Goal: Use online tool/utility: Utilize a website feature to perform a specific function

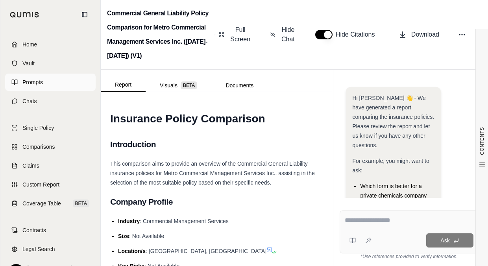
scroll to position [207, 0]
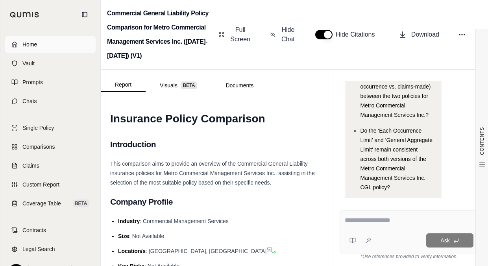
click at [39, 45] on link "Home" at bounding box center [50, 44] width 91 height 17
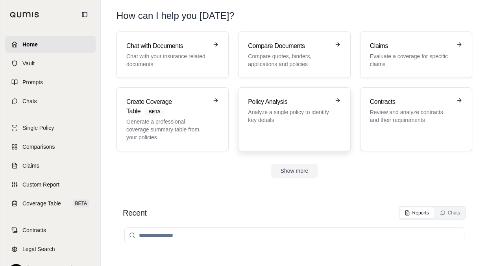
click at [271, 113] on p "Analyze a single policy to identify key details" at bounding box center [289, 116] width 82 height 16
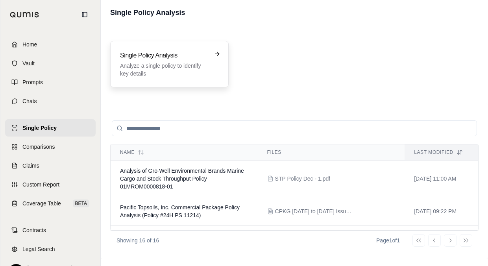
click at [205, 79] on div "Single Policy Analysis Analyze a single policy to identify key details" at bounding box center [169, 64] width 119 height 46
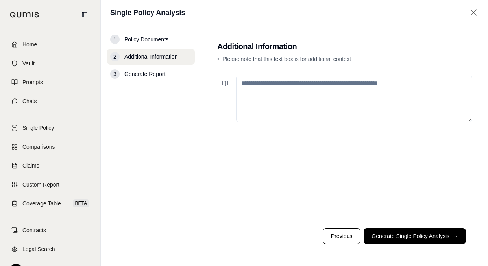
click at [412, 230] on button "Generate Single Policy Analysis →" at bounding box center [415, 236] width 102 height 16
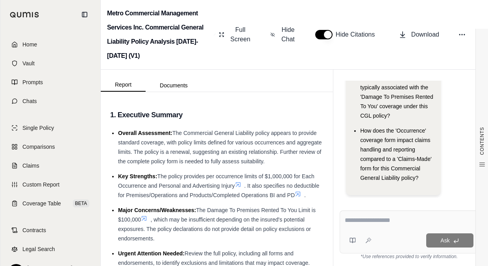
click at [382, 226] on div at bounding box center [409, 222] width 129 height 12
click at [373, 223] on textarea at bounding box center [409, 220] width 129 height 9
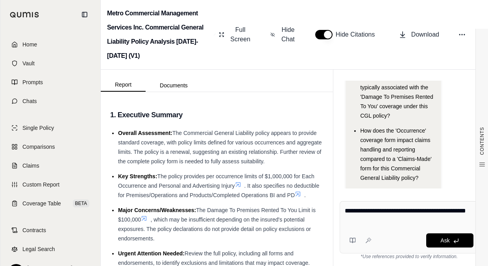
type textarea "**********"
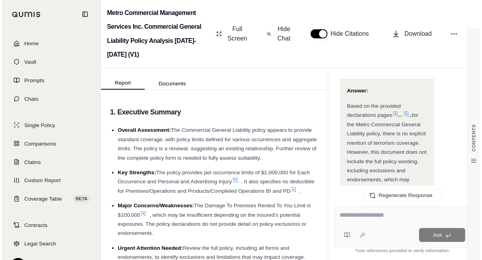
scroll to position [1215, 0]
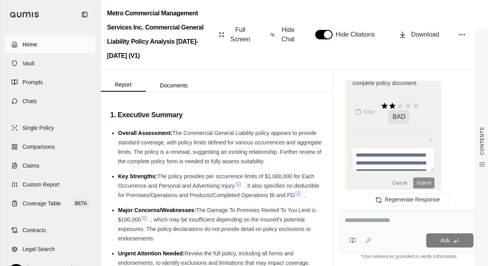
click at [27, 50] on link "Home" at bounding box center [50, 44] width 91 height 17
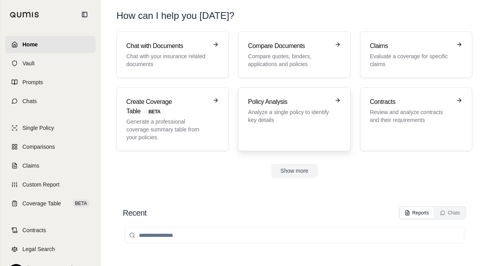
drag, startPoint x: 238, startPoint y: 96, endPoint x: 245, endPoint y: 98, distance: 7.2
click at [238, 96] on div "Chat with Documents Chat with your insurance related documents Compare Document…" at bounding box center [295, 92] width 356 height 120
click at [256, 104] on h3 "Policy Analysis" at bounding box center [289, 101] width 82 height 9
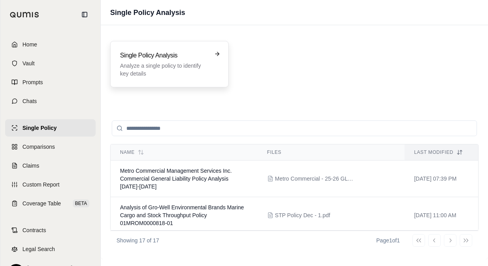
click at [180, 67] on p "Analyze a single policy to identify key details" at bounding box center [164, 70] width 88 height 16
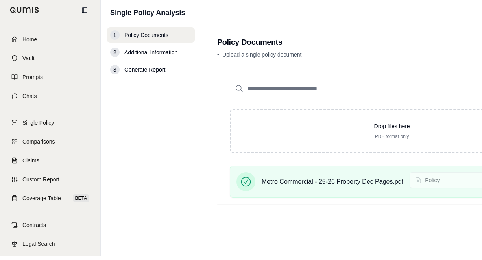
scroll to position [6, 0]
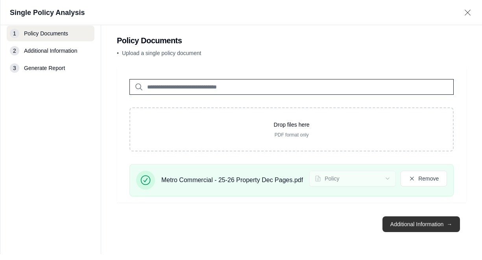
click at [416, 232] on button "Additional Information →" at bounding box center [422, 225] width 78 height 16
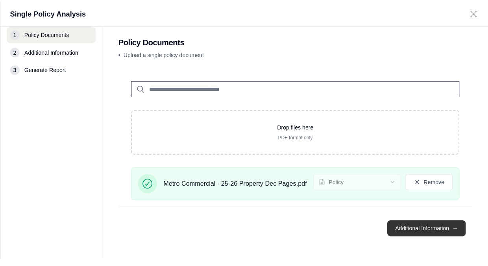
scroll to position [0, 0]
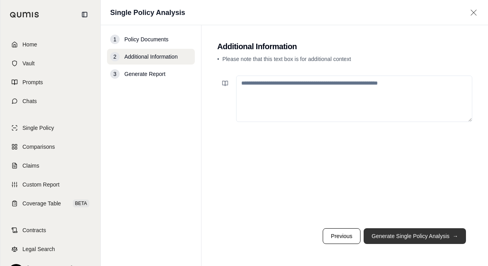
click at [395, 239] on button "Generate Single Policy Analysis →" at bounding box center [415, 236] width 102 height 16
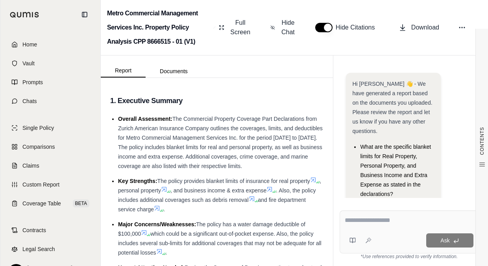
scroll to position [69, 0]
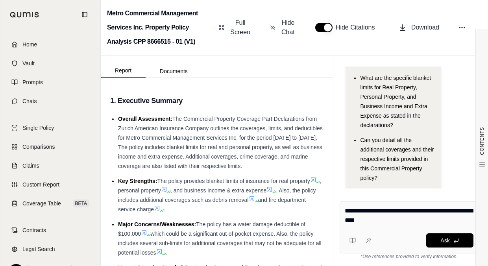
type textarea "**********"
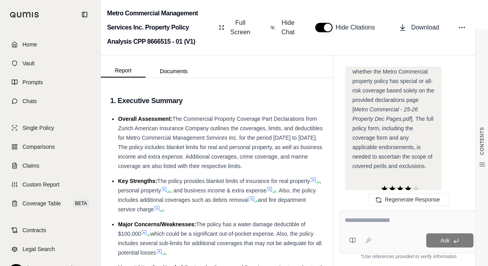
scroll to position [1042, 0]
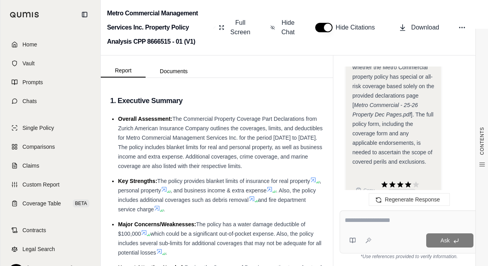
click at [360, 221] on textarea at bounding box center [409, 220] width 129 height 9
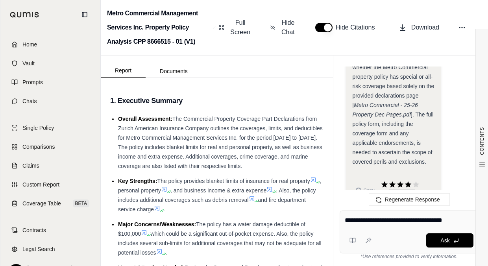
type textarea "**********"
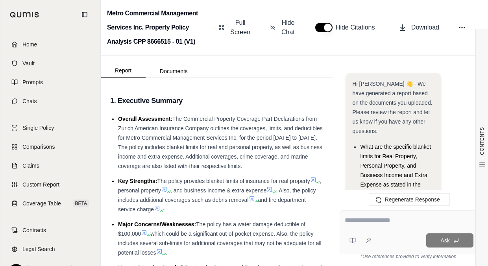
scroll to position [2011, 0]
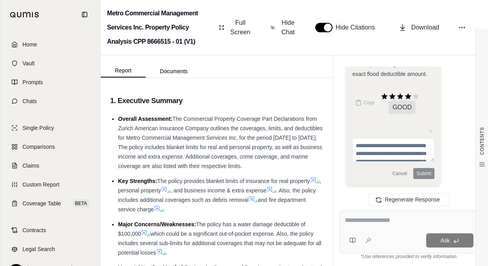
click at [394, 225] on textarea at bounding box center [409, 220] width 129 height 9
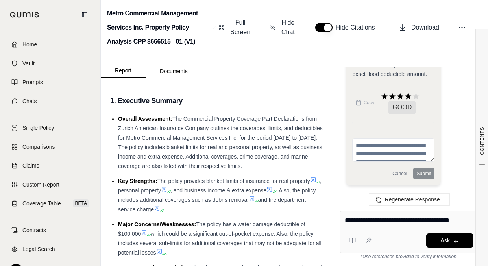
type textarea "**********"
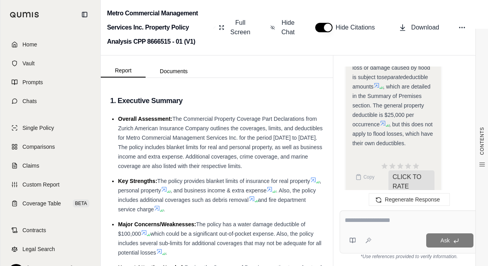
scroll to position [2891, 0]
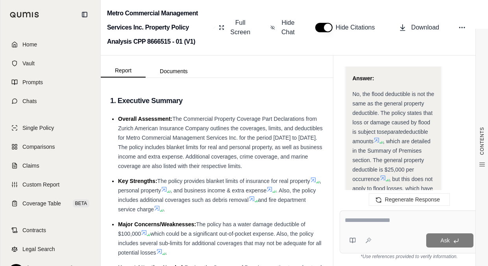
click at [377, 143] on icon at bounding box center [377, 140] width 6 height 6
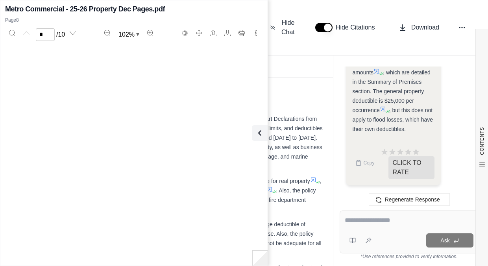
scroll to position [2223, 0]
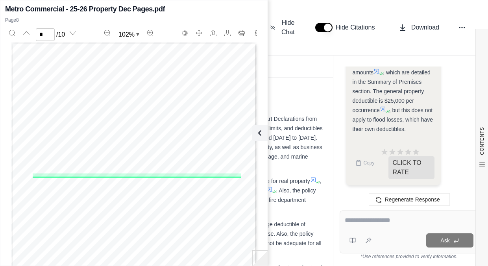
click at [382, 107] on icon at bounding box center [383, 109] width 6 height 6
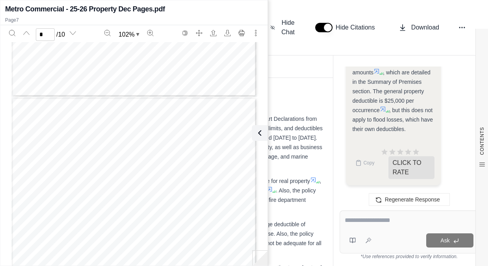
scroll to position [2181, 0]
type input "*"
click at [263, 136] on button at bounding box center [258, 133] width 16 height 16
